Goal: Task Accomplishment & Management: Use online tool/utility

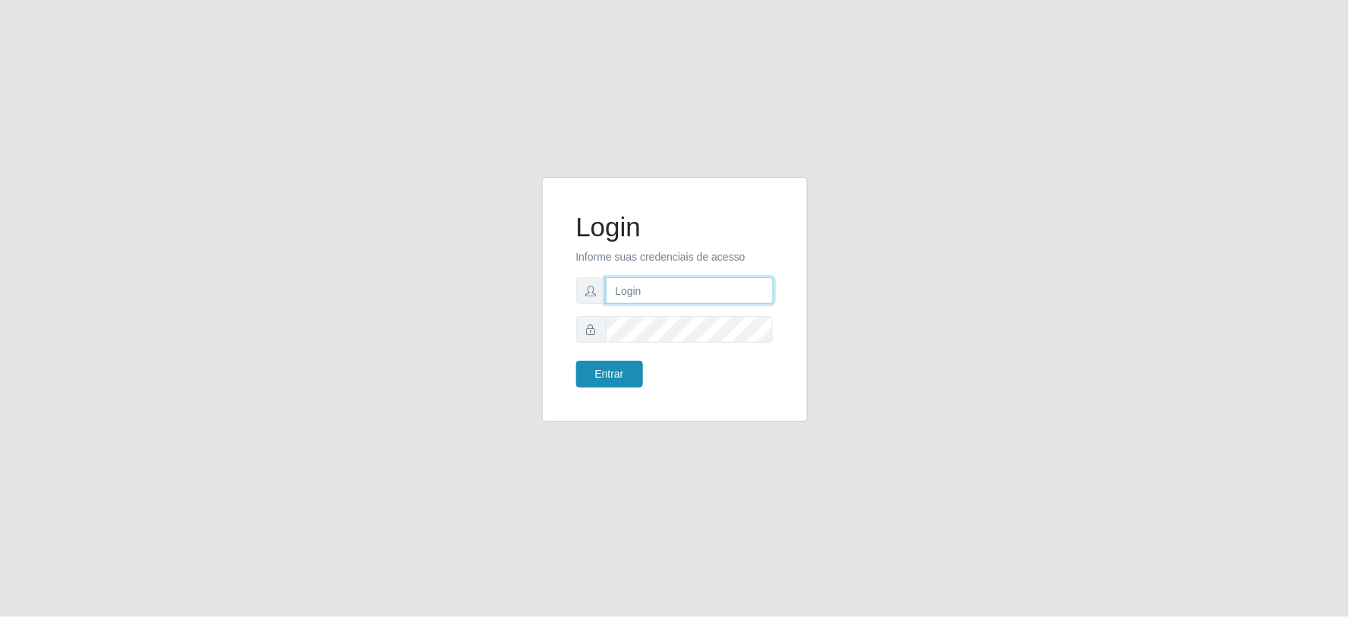
type input "[EMAIL_ADDRESS][DOMAIN_NAME]"
click at [623, 380] on button "Entrar" at bounding box center [609, 374] width 67 height 27
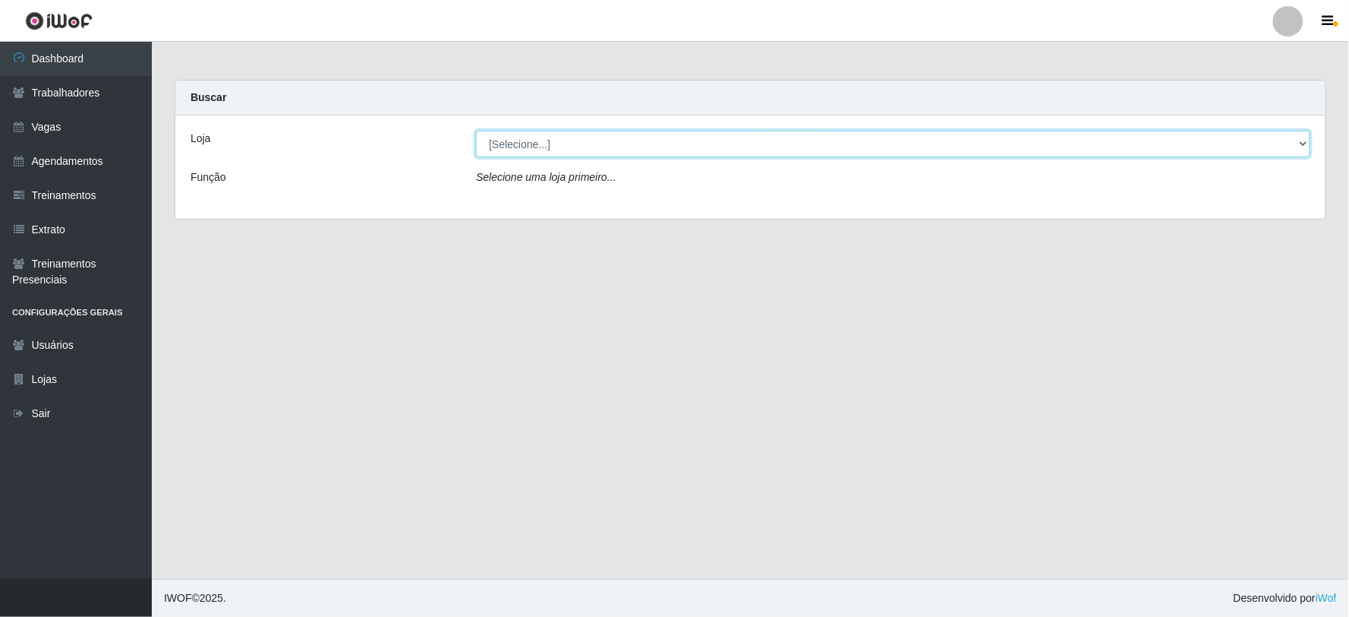
click at [730, 152] on select "[Selecione...] SuperFácil Atacado - Vale do Sol" at bounding box center [893, 144] width 834 height 27
select select "502"
click at [476, 131] on select "[Selecione...] SuperFácil Atacado - Vale do Sol" at bounding box center [893, 144] width 834 height 27
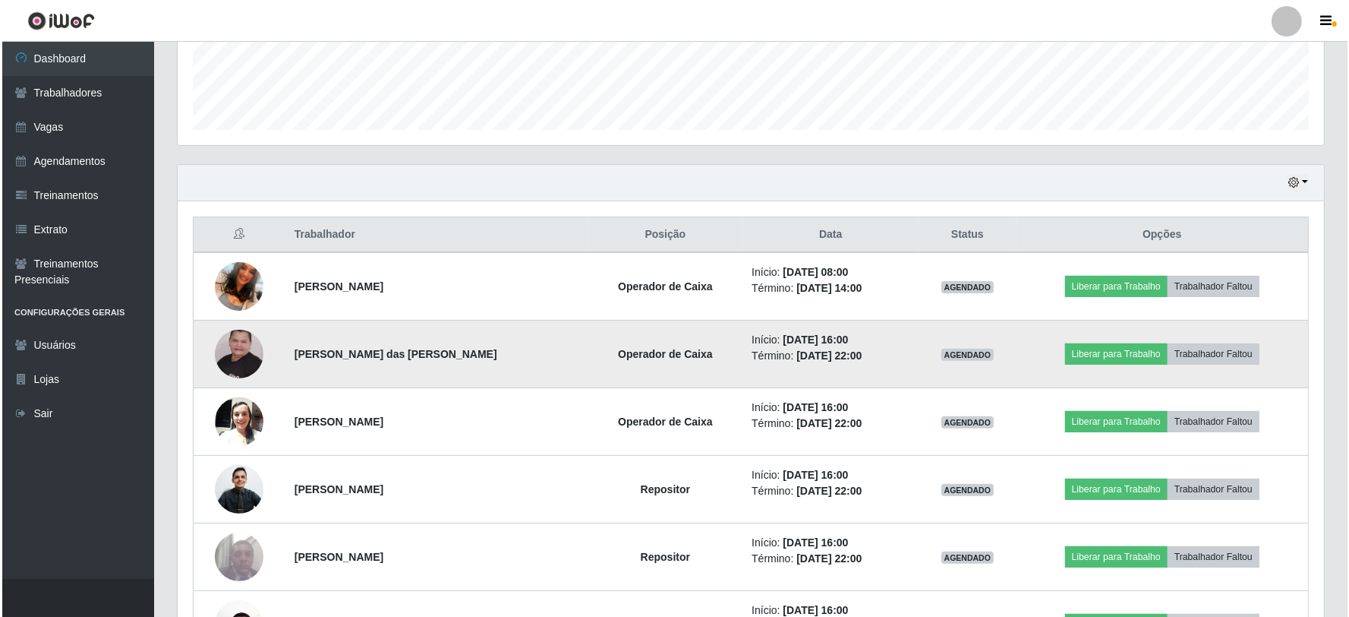
scroll to position [421, 0]
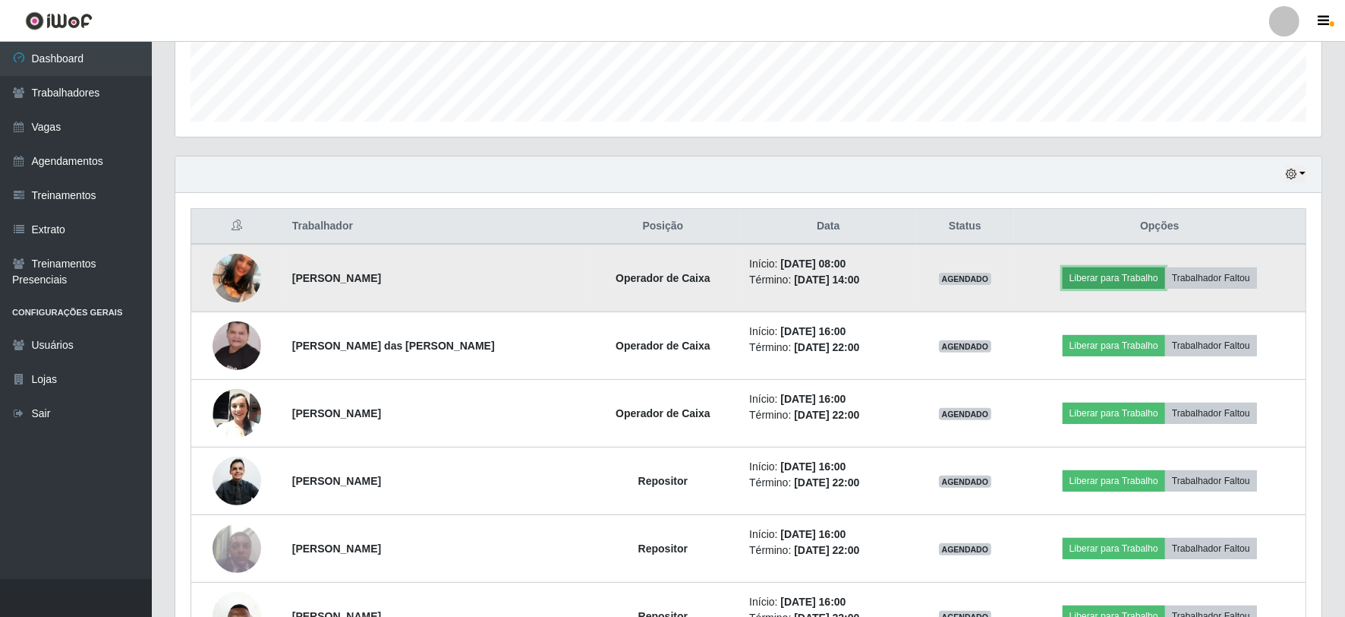
click at [1124, 272] on button "Liberar para Trabalho" at bounding box center [1114, 277] width 102 height 21
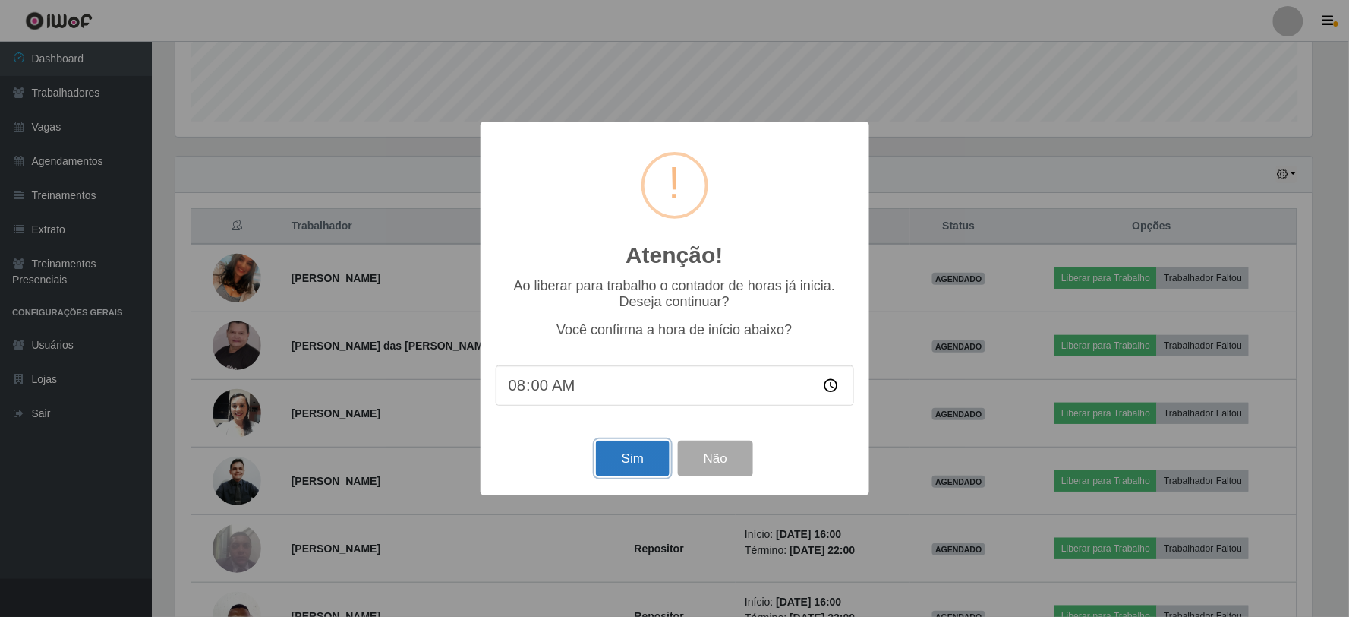
click at [636, 463] on button "Sim" at bounding box center [633, 458] width 74 height 36
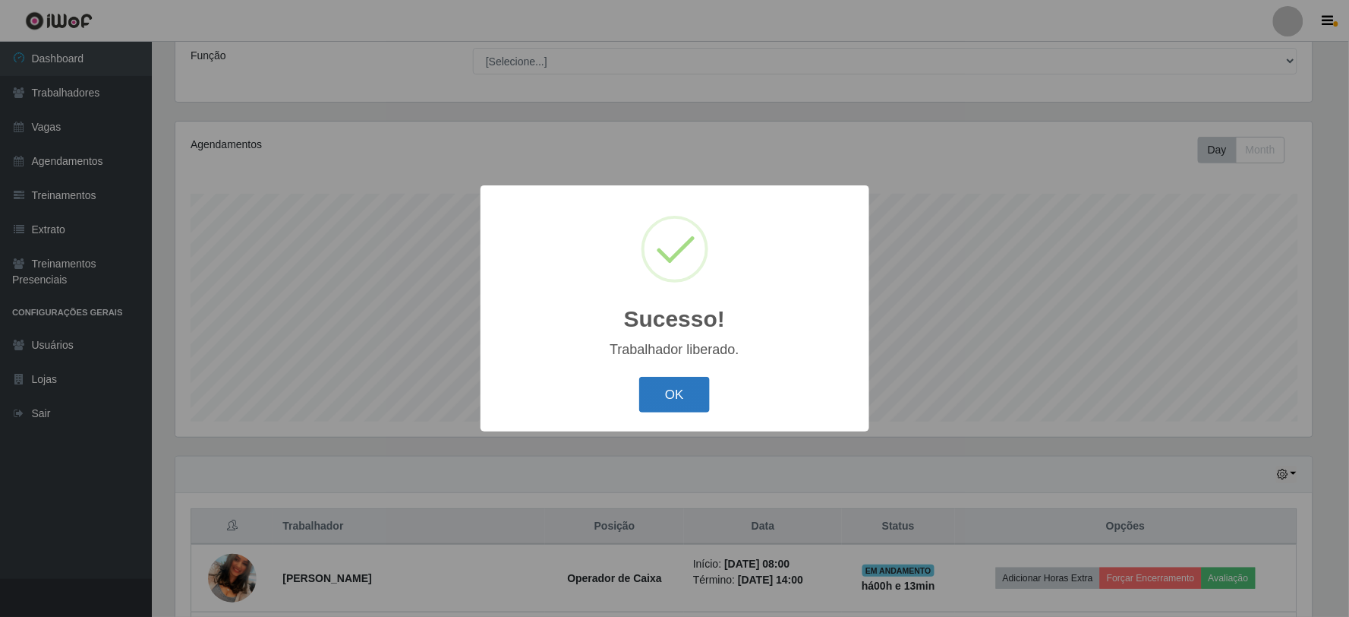
click at [673, 386] on button "OK" at bounding box center [674, 395] width 71 height 36
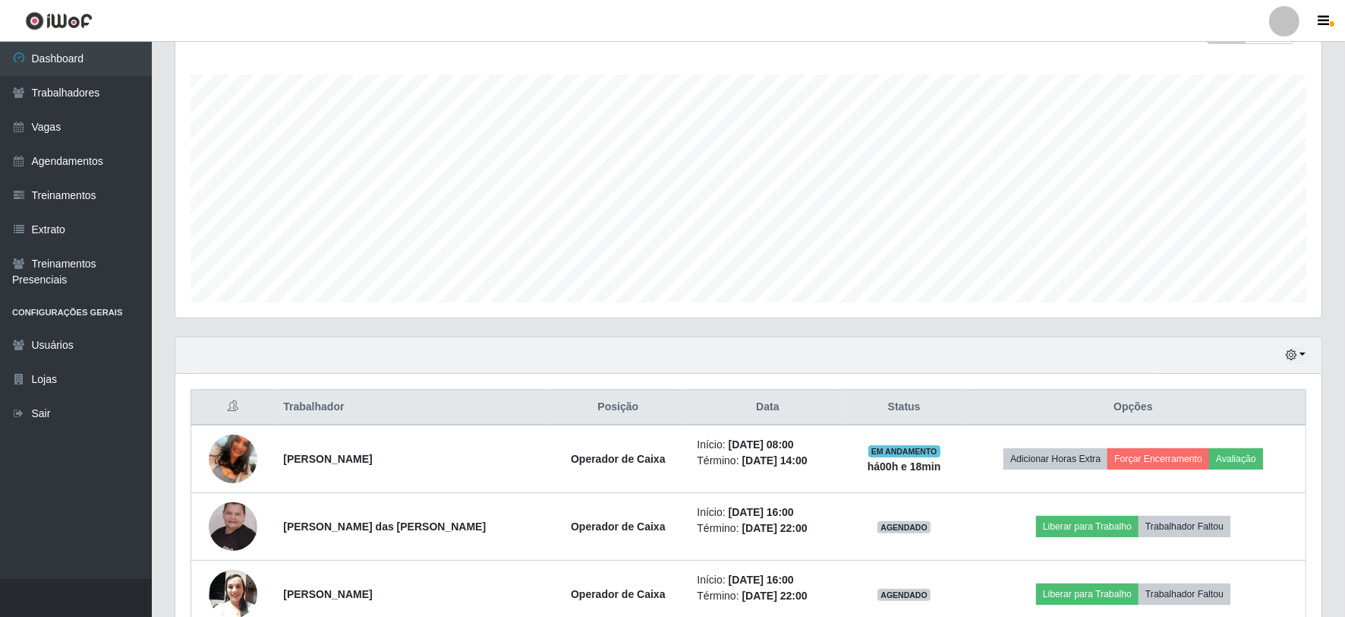
scroll to position [0, 0]
